Goal: Task Accomplishment & Management: Manage account settings

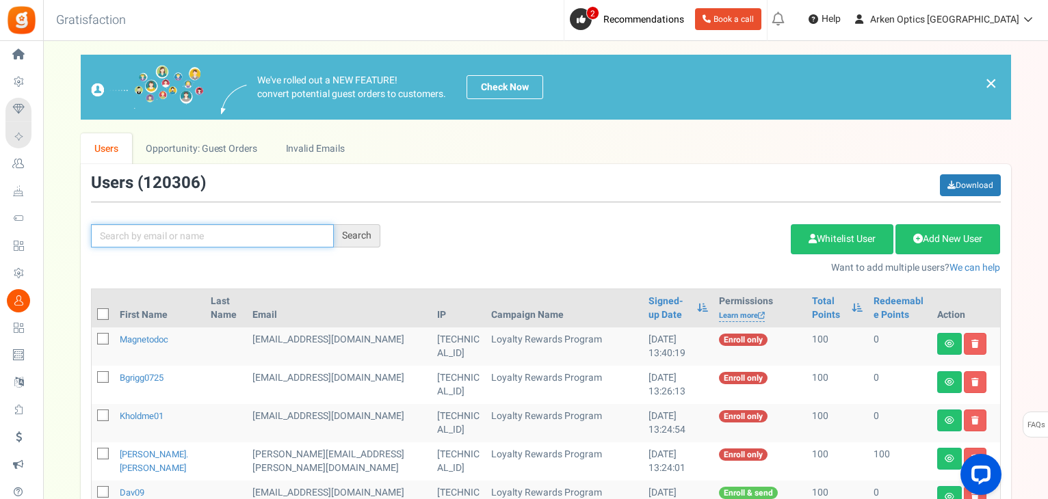
drag, startPoint x: 0, startPoint y: 0, endPoint x: 228, endPoint y: 229, distance: 323.1
click at [228, 229] on input "text" at bounding box center [212, 235] width 243 height 23
paste input "[EMAIL_ADDRESS][DOMAIN_NAME]"
type input "[EMAIL_ADDRESS][DOMAIN_NAME]"
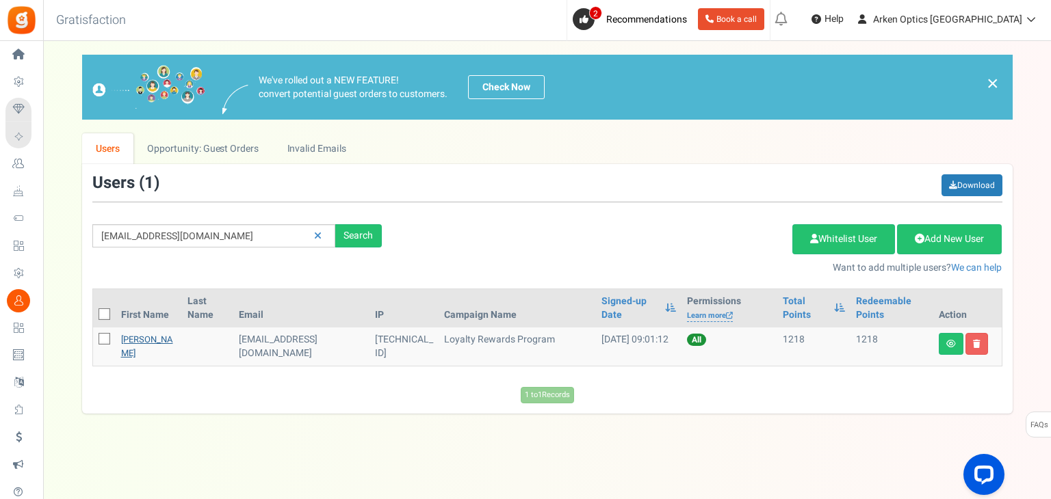
click at [126, 349] on link "[PERSON_NAME]" at bounding box center [147, 346] width 52 height 27
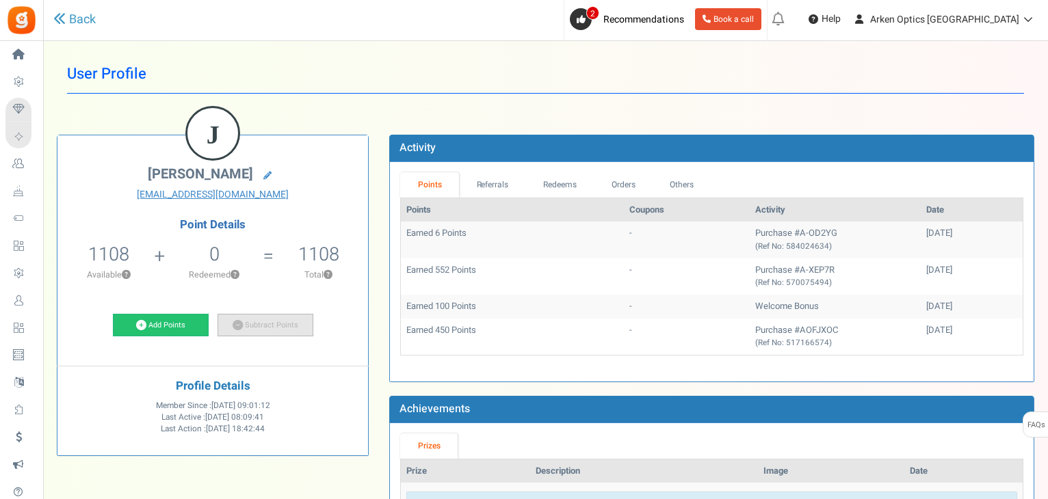
click at [236, 320] on icon at bounding box center [238, 325] width 10 height 10
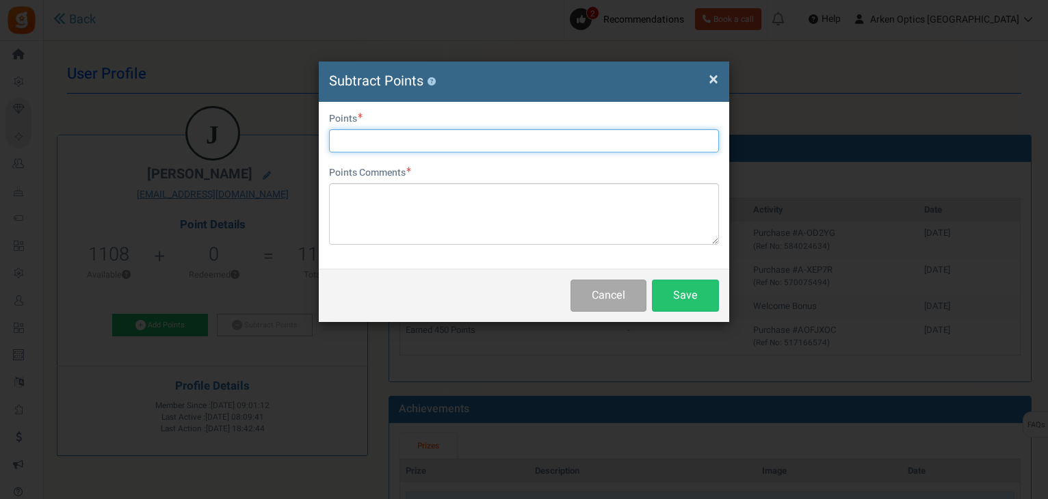
click at [396, 143] on input "text" at bounding box center [524, 140] width 390 height 23
type input "1108"
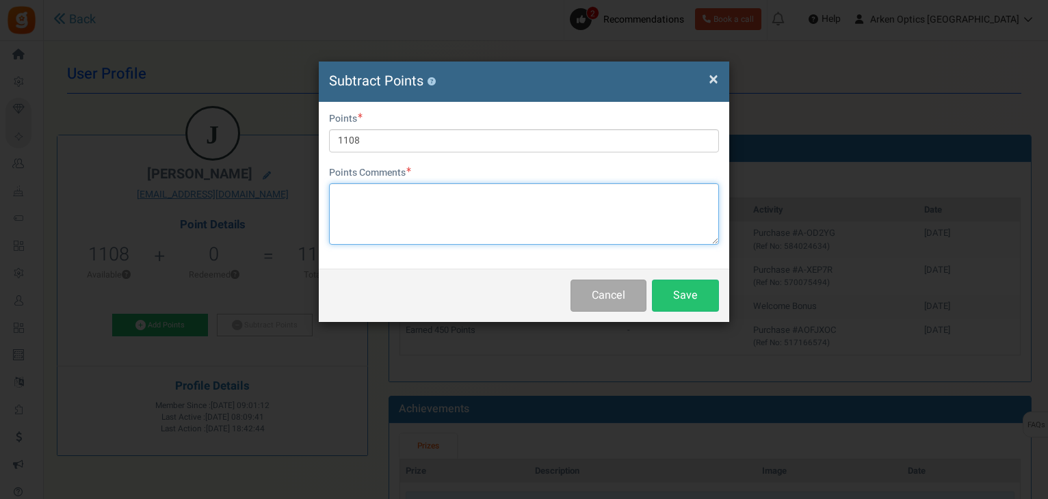
click at [402, 192] on textarea at bounding box center [524, 214] width 390 height 62
paste textarea "A-OD2YG"
type textarea "Applied to A-OD2YG - KN"
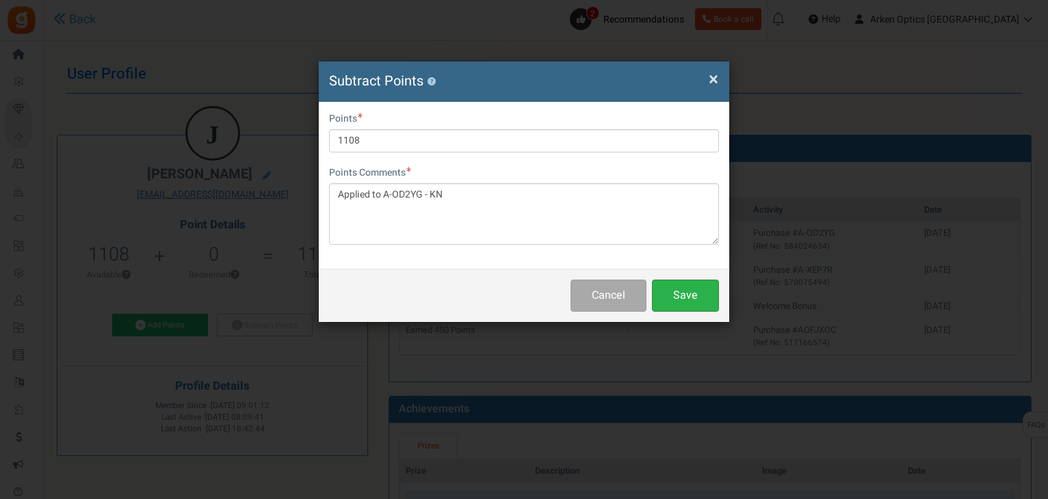
click at [682, 291] on button "Save" at bounding box center [685, 296] width 67 height 32
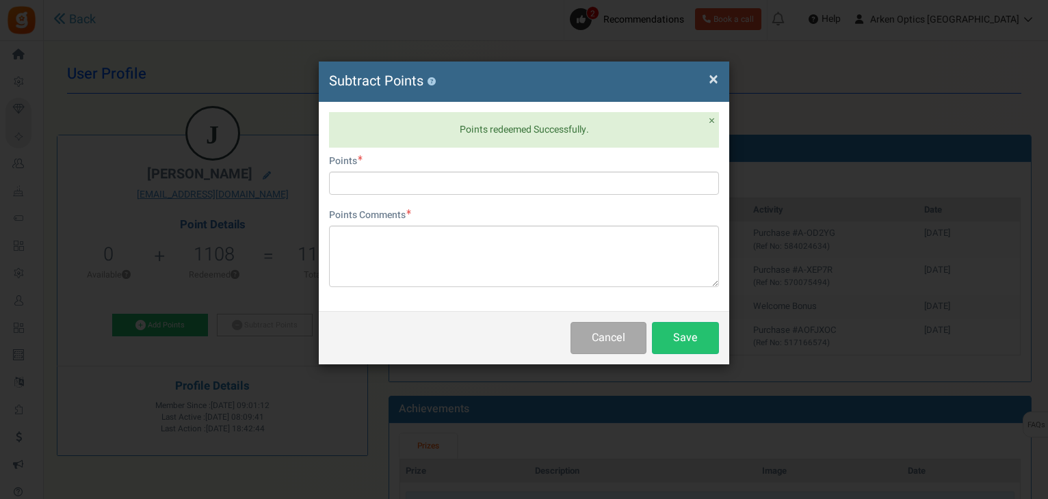
click at [709, 73] on span "×" at bounding box center [714, 79] width 10 height 26
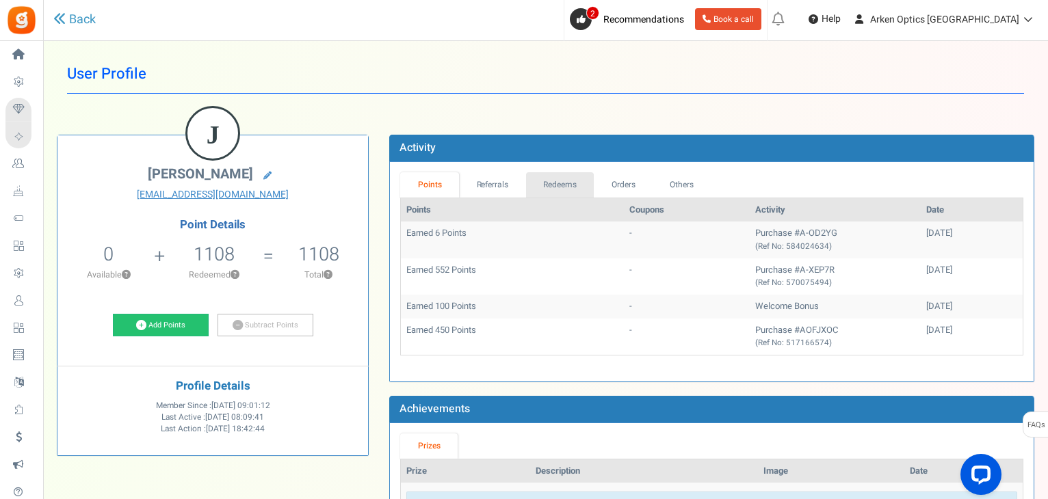
click at [570, 181] on link "Redeems" at bounding box center [560, 184] width 68 height 25
